Goal: Transaction & Acquisition: Download file/media

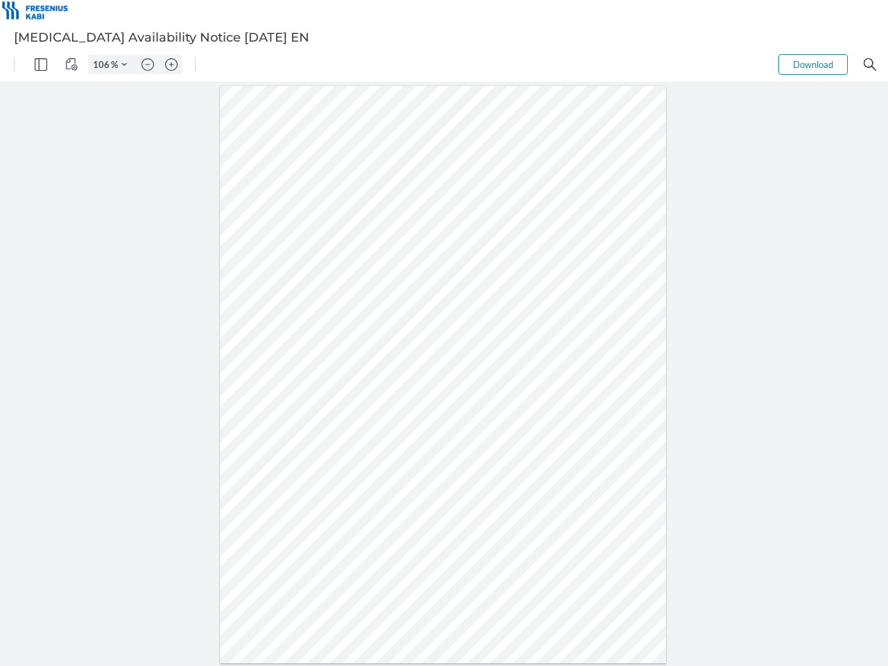
click at [41, 65] on img "Panel" at bounding box center [41, 64] width 12 height 12
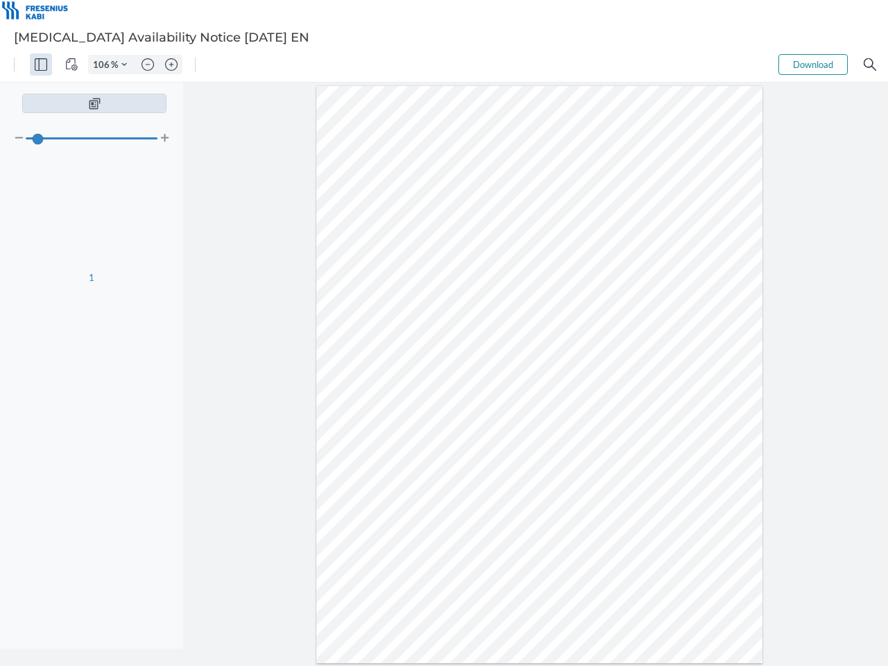
click at [71, 65] on img "View Controls" at bounding box center [71, 64] width 12 height 12
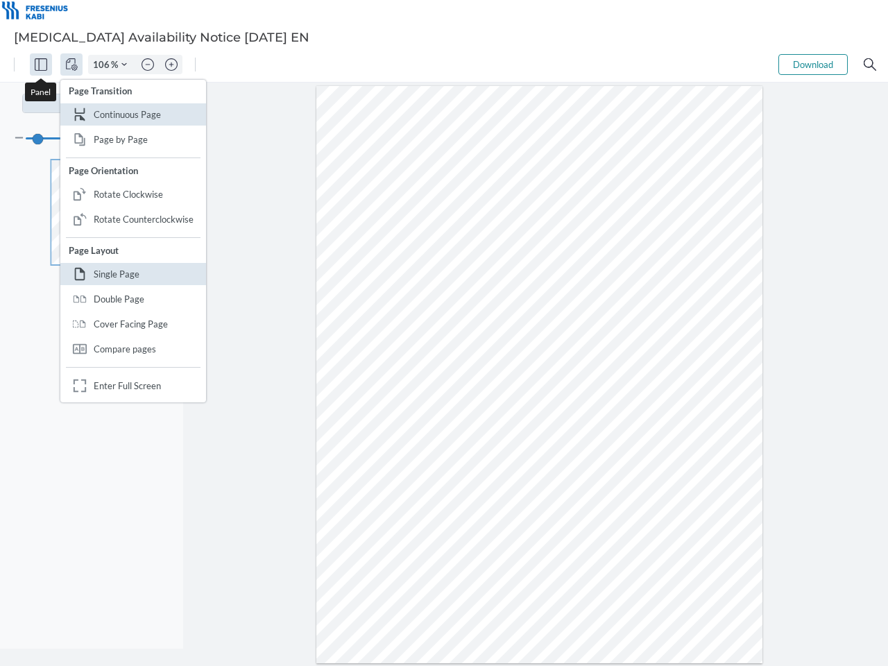
click at [103, 65] on input "106" at bounding box center [100, 64] width 22 height 12
click at [124, 65] on img "Zoom Controls" at bounding box center [124, 65] width 6 height 6
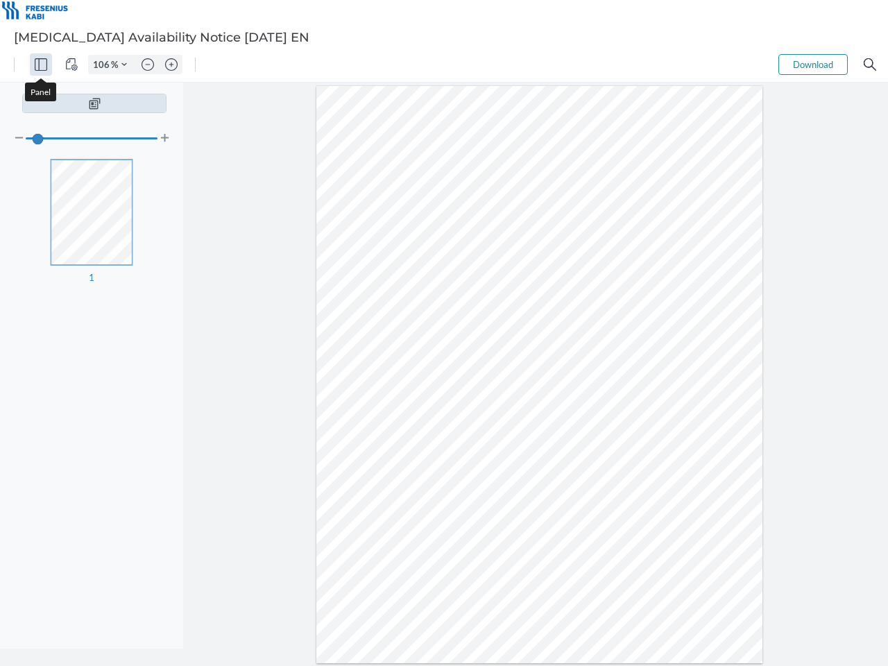
click at [148, 65] on img "Zoom out" at bounding box center [148, 64] width 12 height 12
click at [171, 65] on img "Zoom in" at bounding box center [171, 64] width 12 height 12
type input "106"
click at [813, 65] on button "Download" at bounding box center [812, 64] width 69 height 21
click at [870, 65] on img "Search" at bounding box center [870, 64] width 12 height 12
